Goal: Transaction & Acquisition: Subscribe to service/newsletter

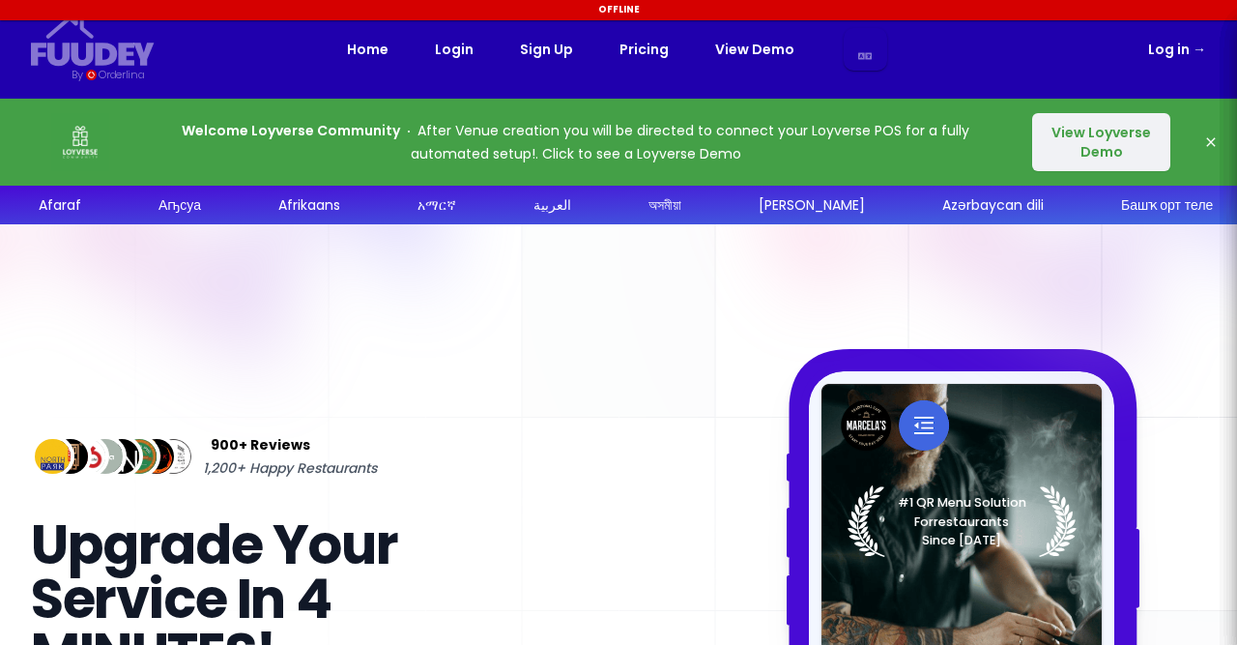
select select "es"
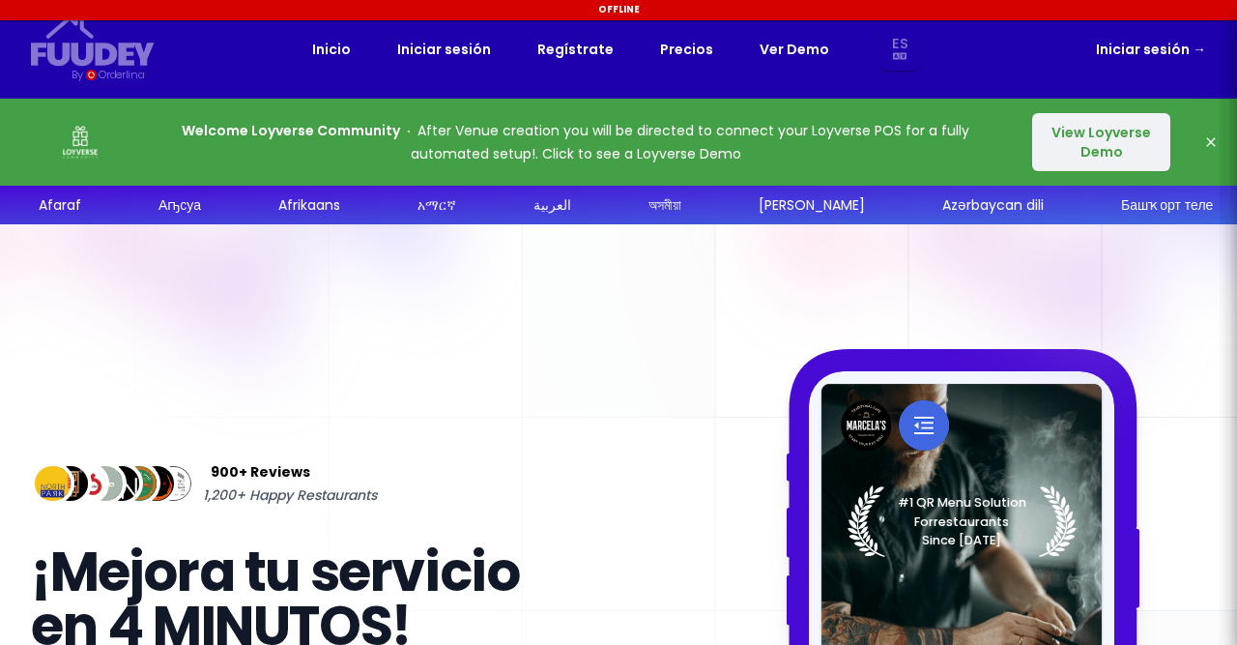
select select "es"
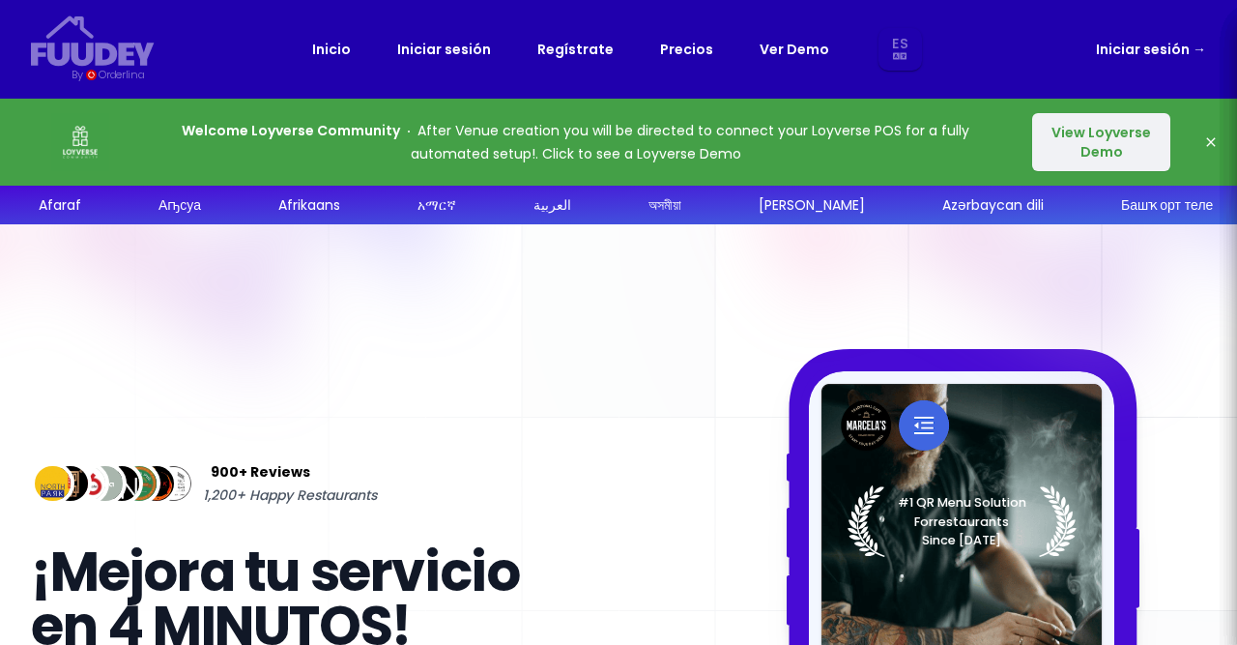
click at [1111, 138] on button "View Loyverse Demo" at bounding box center [1101, 142] width 138 height 58
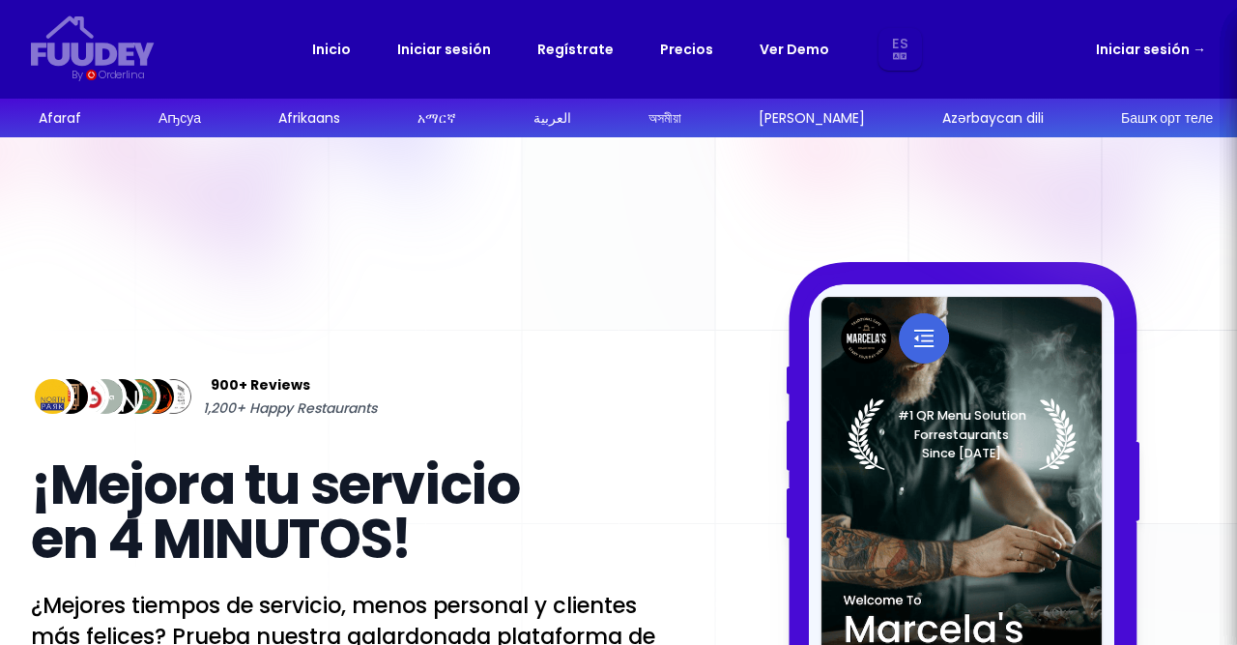
select select "es"
click at [1236, 325] on div "900+ Reviews 1,200+ Happy Restaurants ¡Mejora tu servicio en 4 MINUTOS! ¿Mejore…" at bounding box center [618, 613] width 1237 height 952
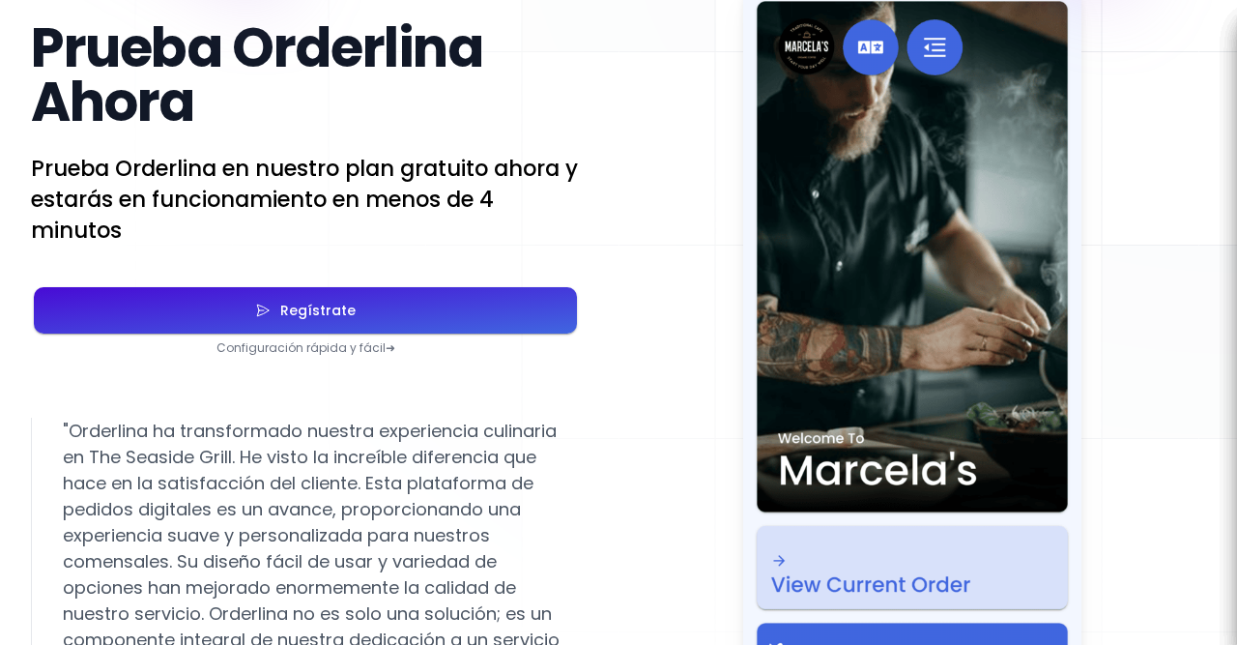
scroll to position [3441, 0]
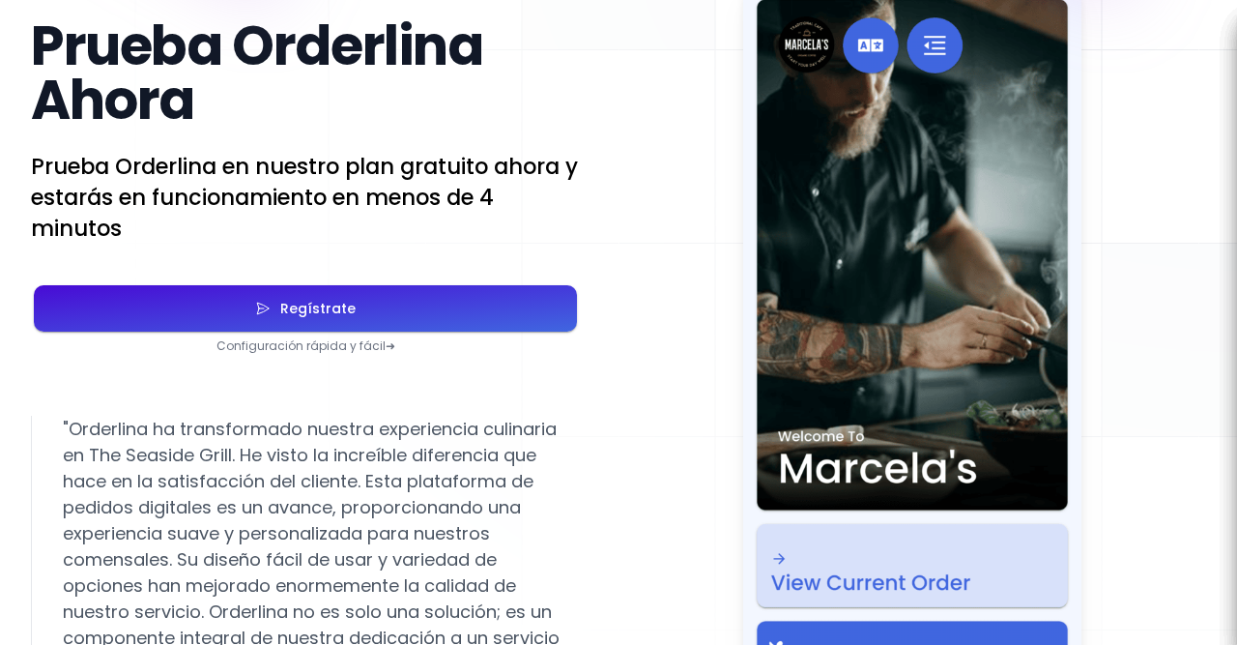
click at [437, 303] on button "Regístrate" at bounding box center [305, 308] width 543 height 46
select select "es"
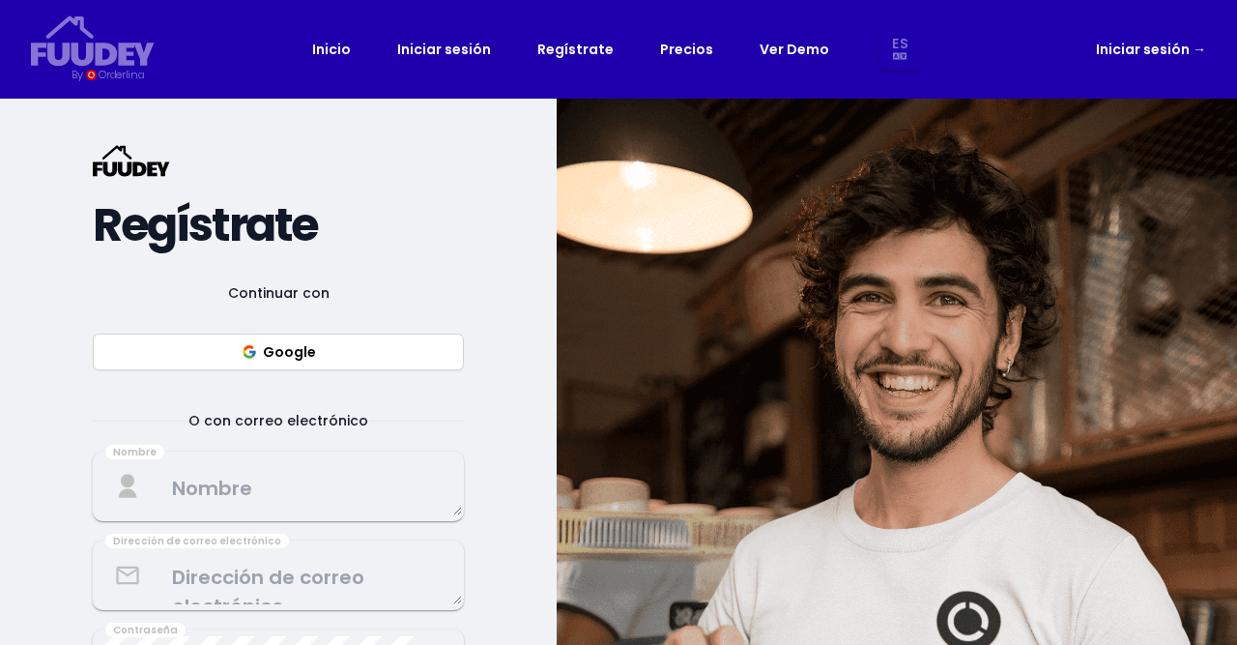
click at [363, 351] on button "Google" at bounding box center [278, 351] width 371 height 37
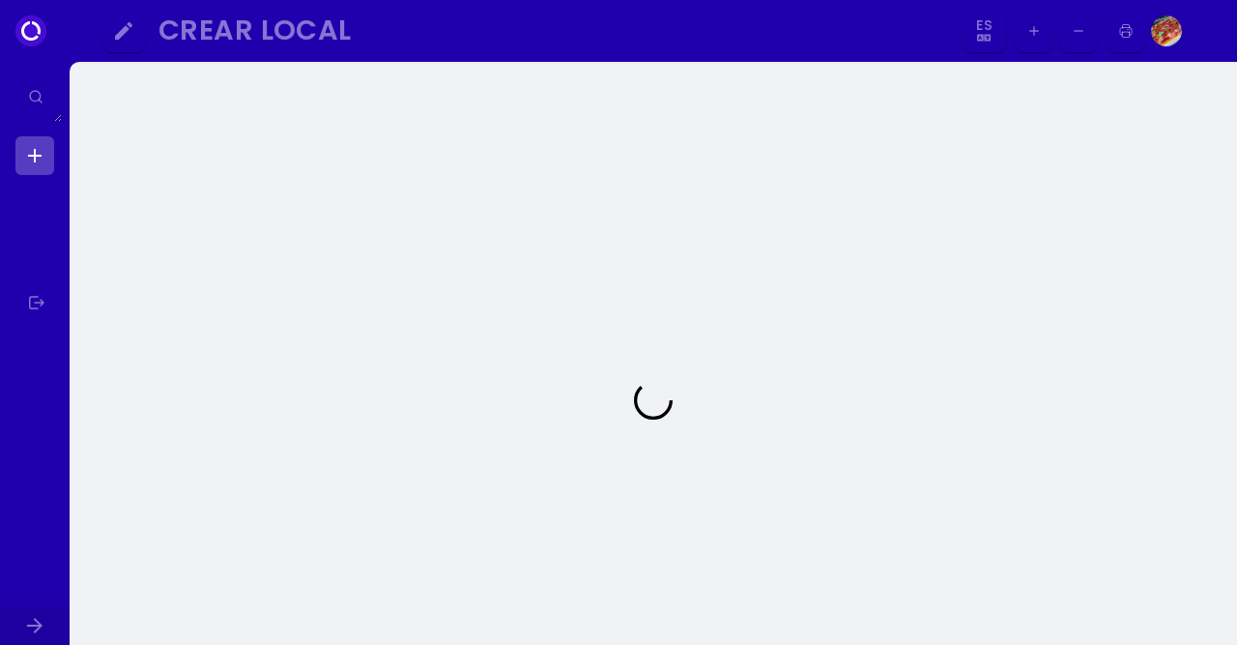
select select "es"
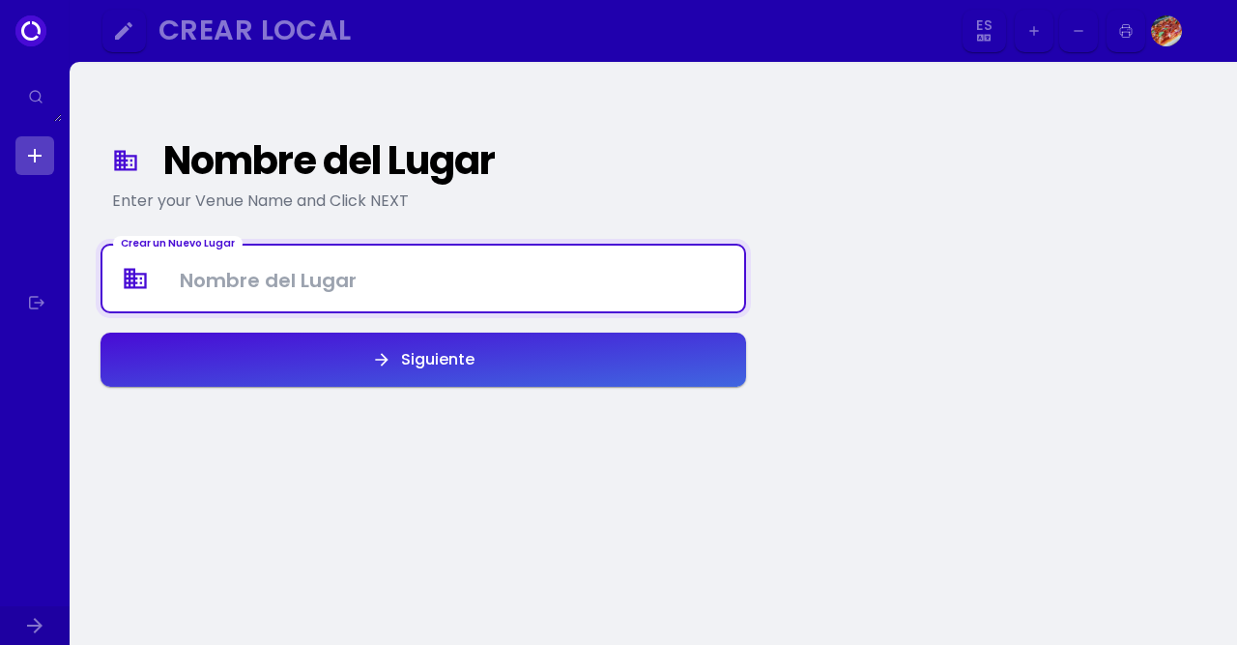
click at [396, 291] on Venue at bounding box center [423, 278] width 642 height 57
type Venue "Pizzería Formaggio Mayorazgo"
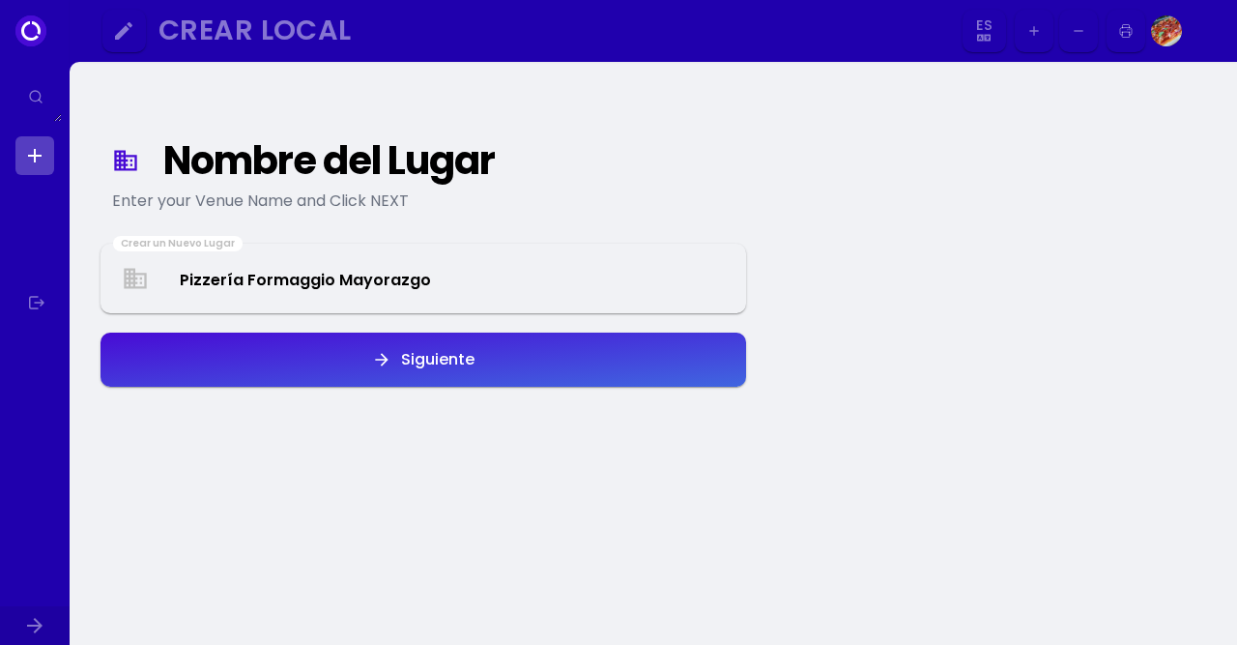
click at [380, 355] on icon "button" at bounding box center [381, 359] width 19 height 19
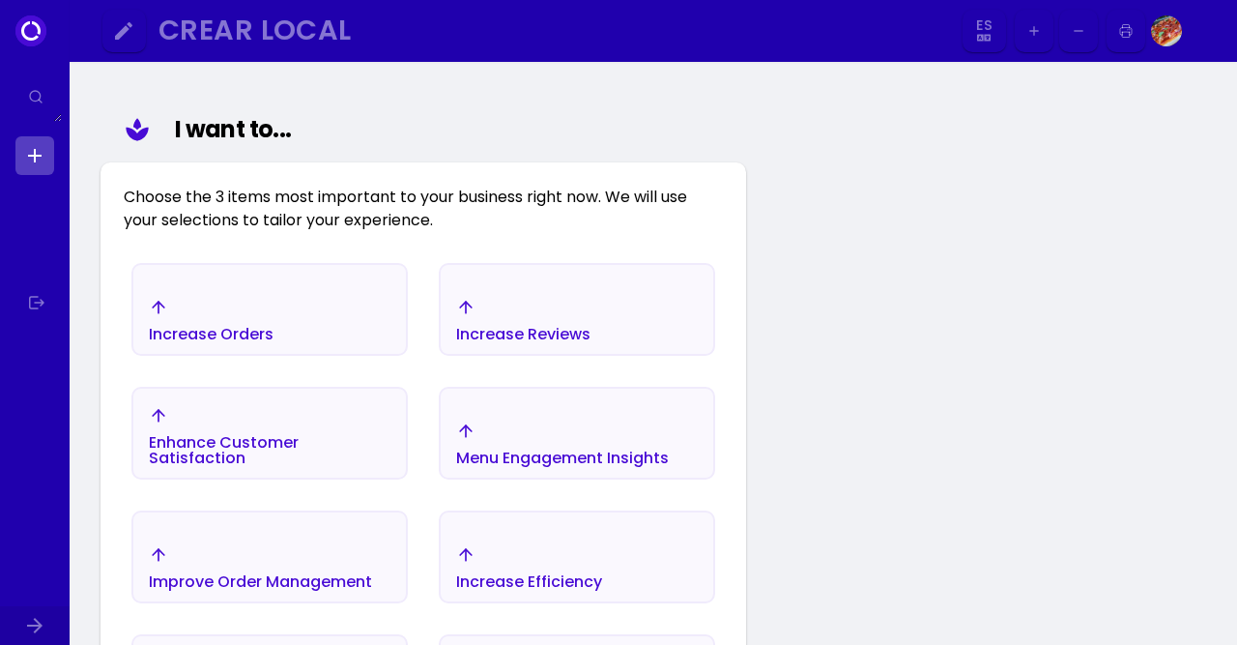
scroll to position [224, 0]
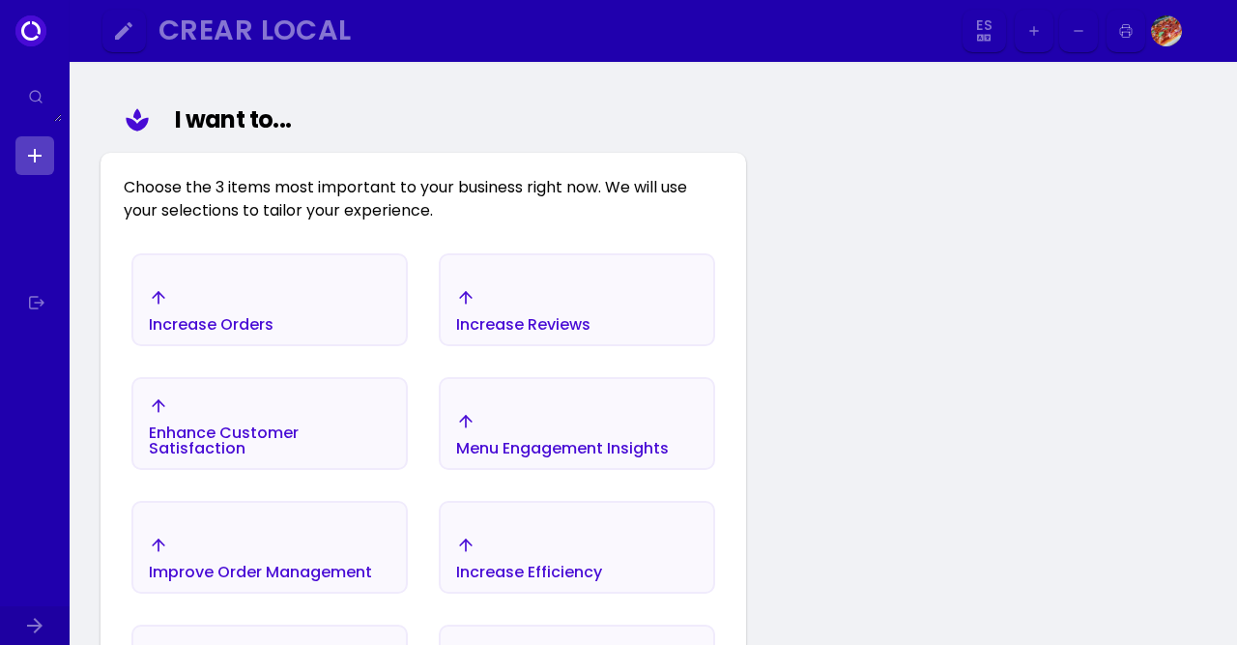
click at [245, 309] on div "Increase Orders" at bounding box center [211, 310] width 125 height 44
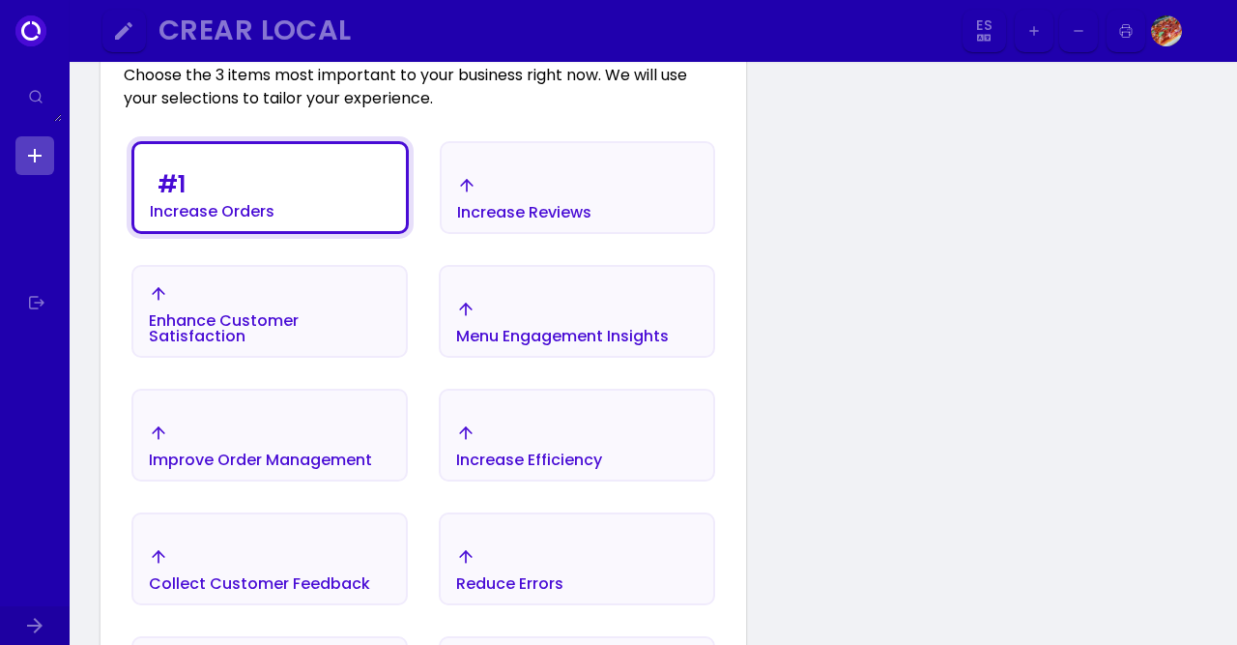
scroll to position [340, 0]
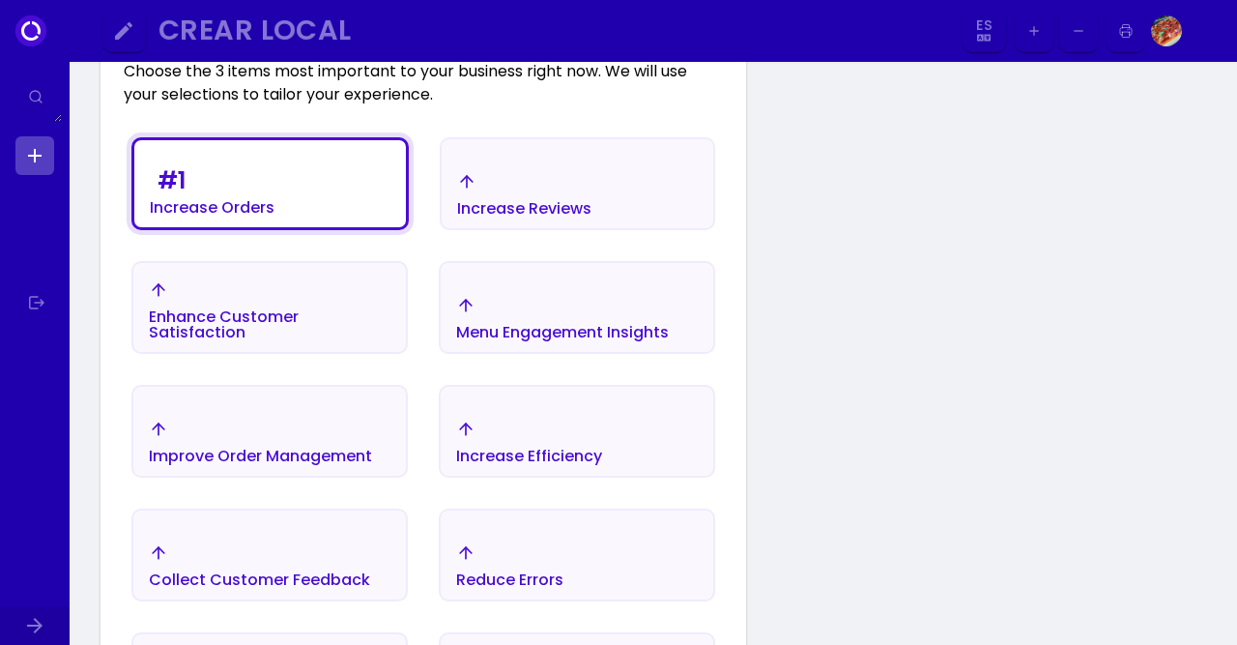
click at [307, 320] on div "Enhance Customer Satisfaction" at bounding box center [270, 324] width 242 height 31
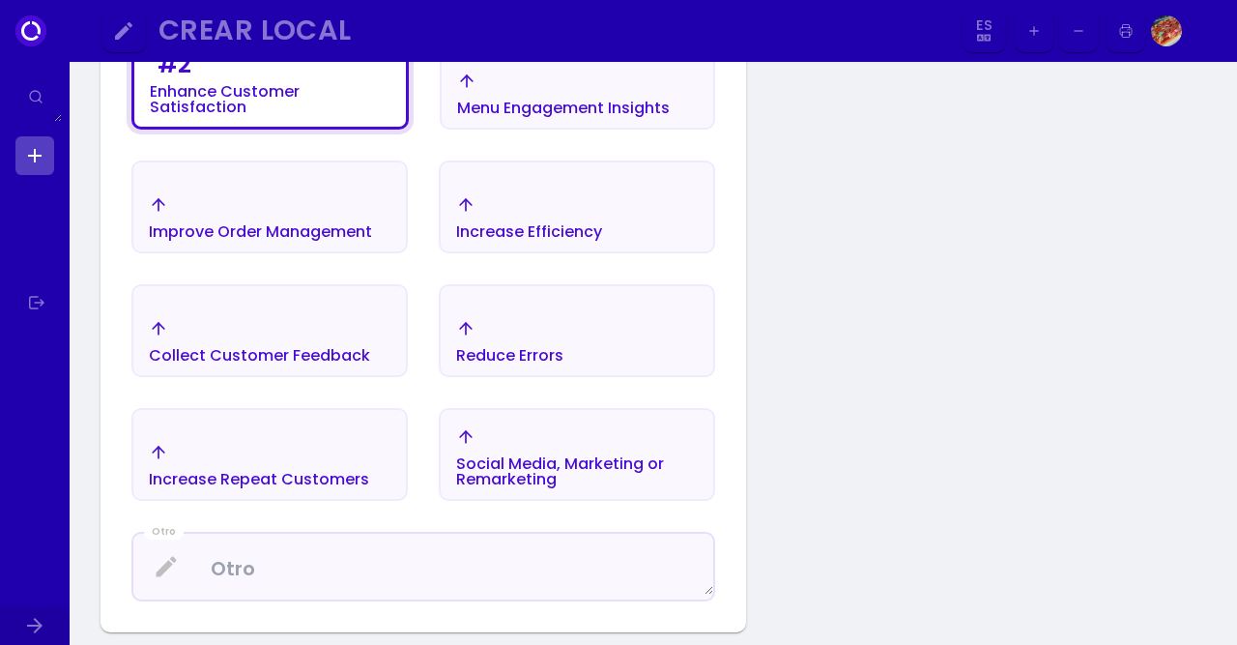
scroll to position [572, 0]
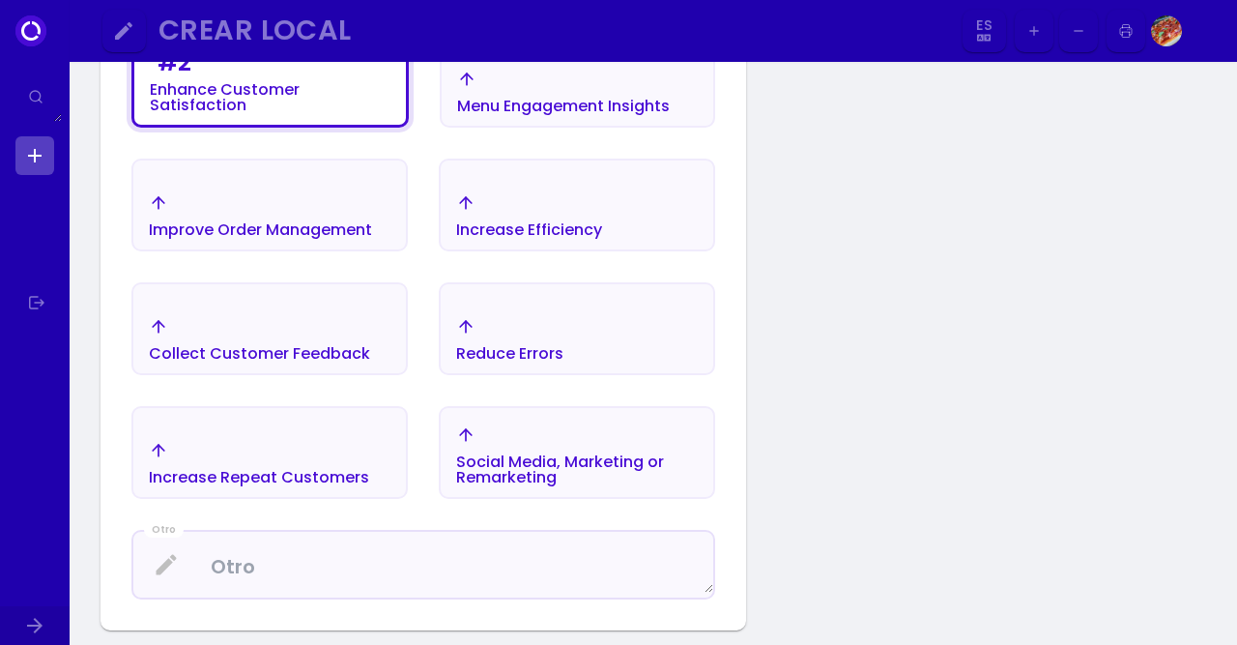
click at [667, 454] on div "Social Media, Marketing or Remarketing" at bounding box center [577, 469] width 242 height 31
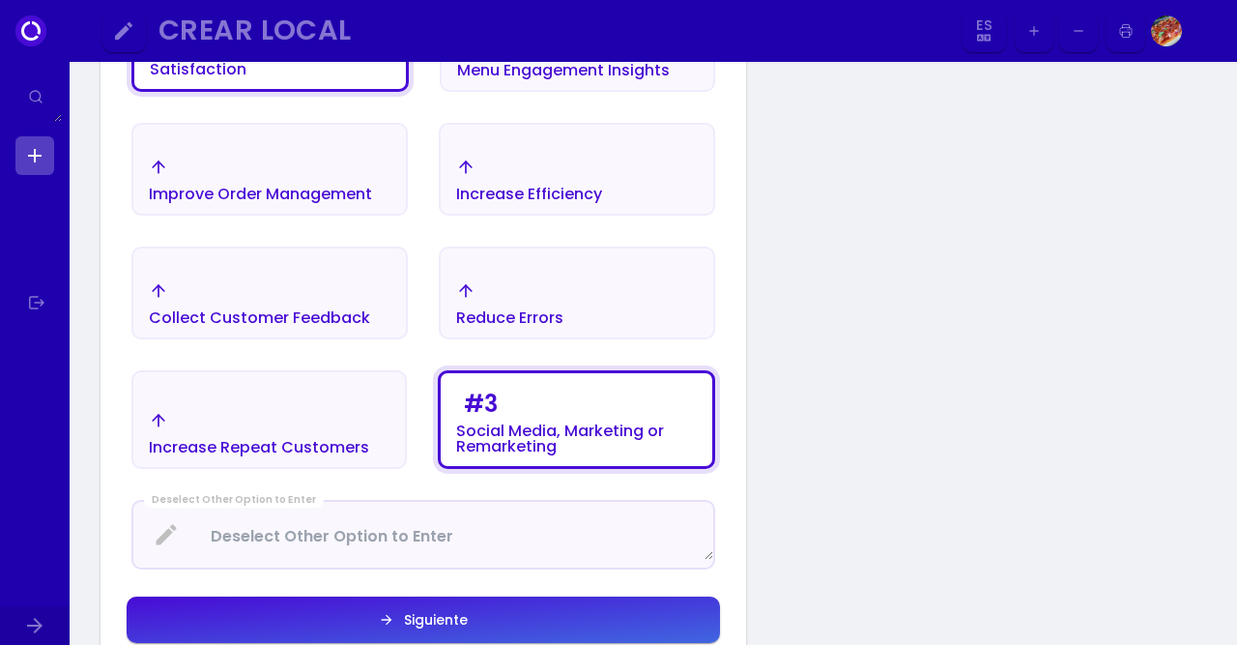
scroll to position [611, 0]
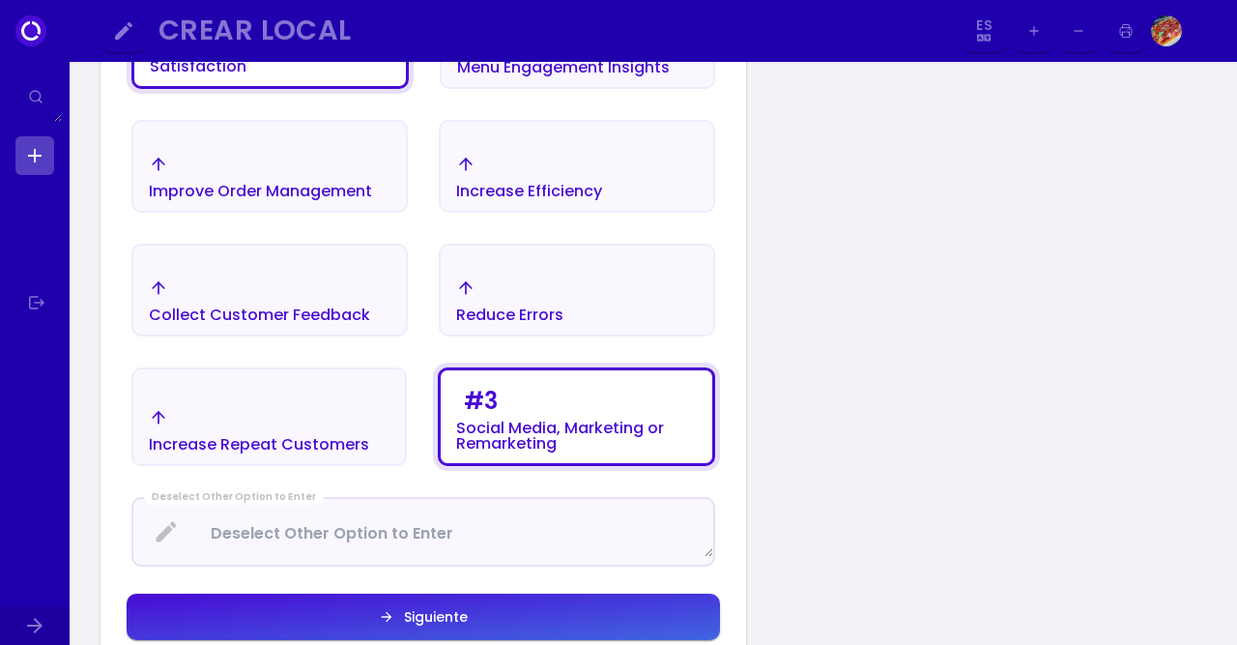
click at [513, 614] on button "Siguiente" at bounding box center [424, 617] width 594 height 46
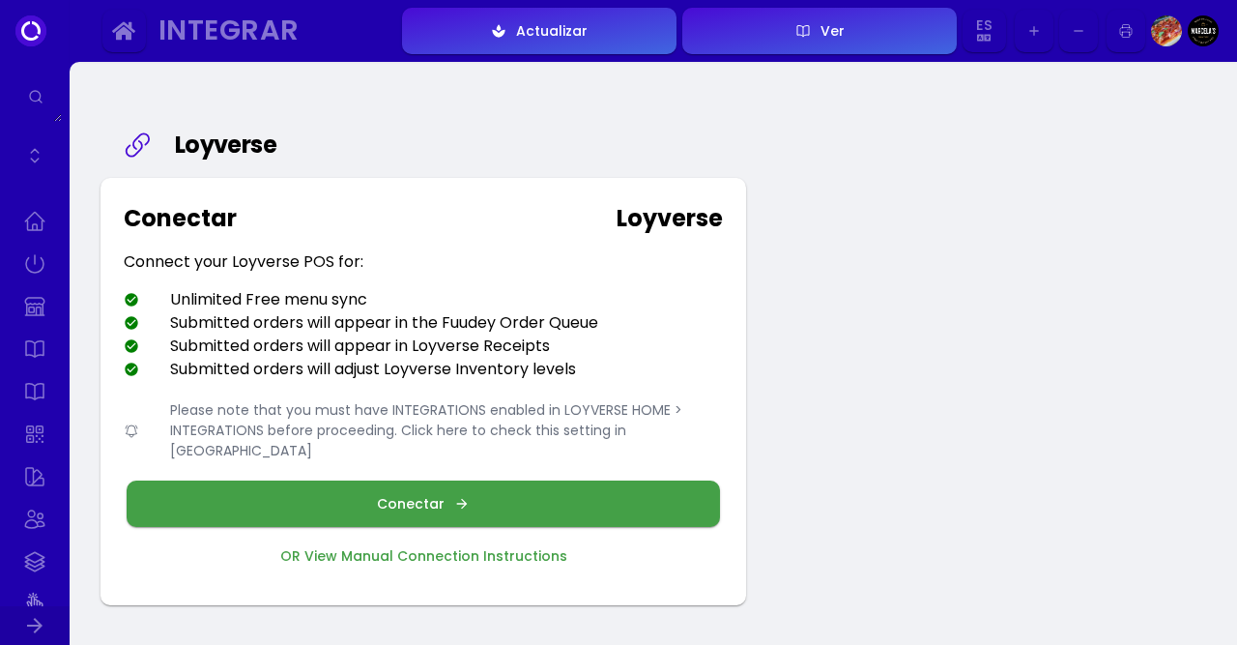
click at [423, 497] on div "Conectar" at bounding box center [415, 504] width 77 height 14
